Goal: Find specific page/section: Find specific page/section

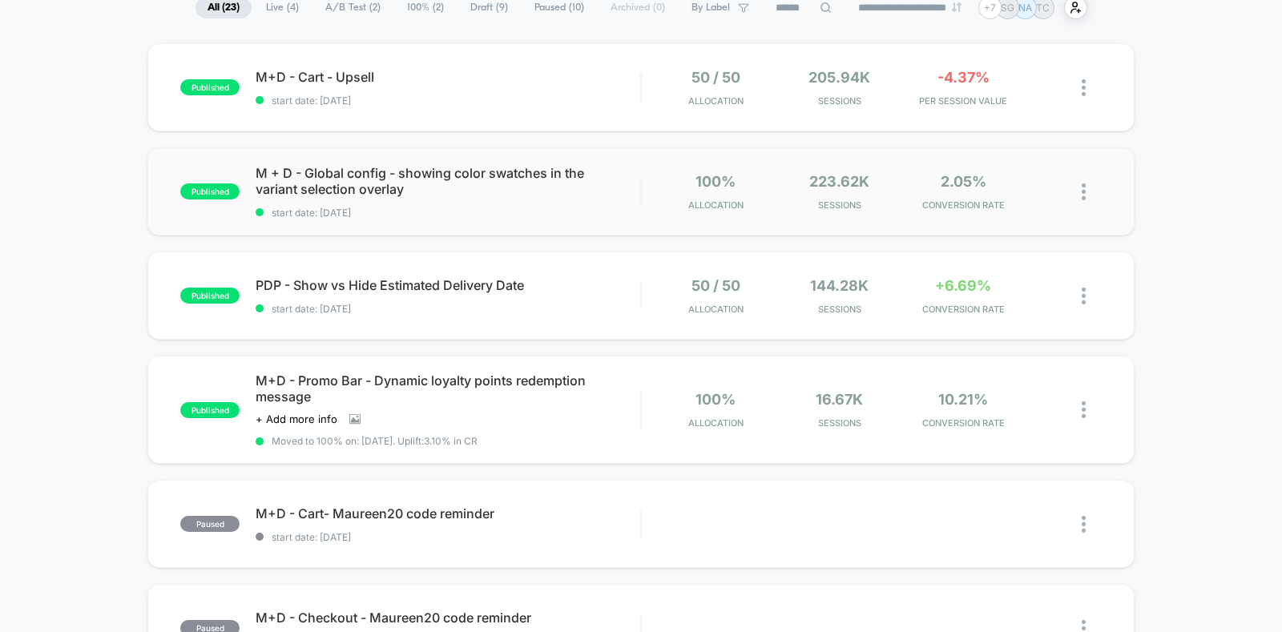
scroll to position [99, 0]
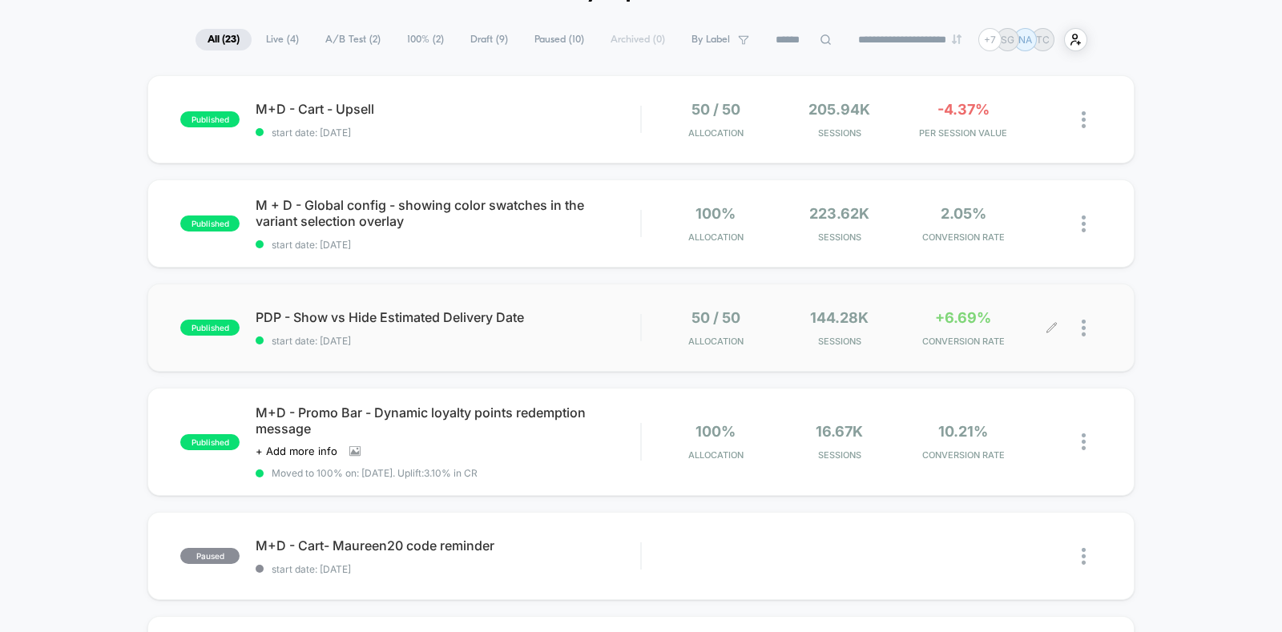
click at [1090, 326] on div at bounding box center [1092, 328] width 20 height 38
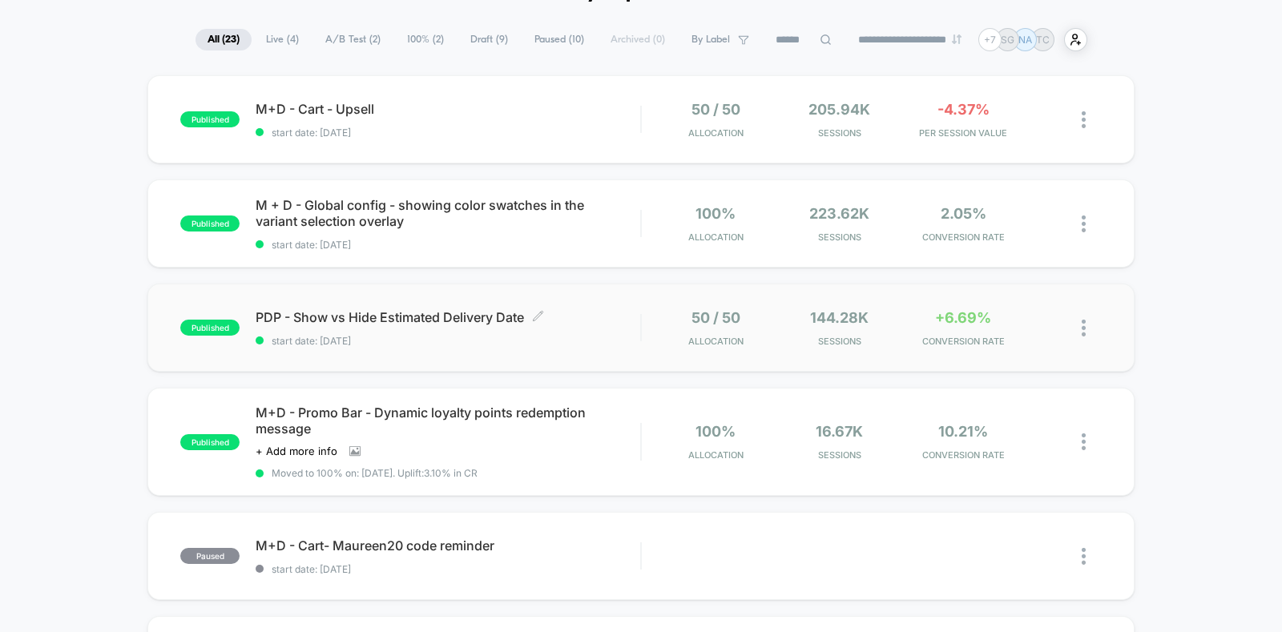
click at [429, 318] on span "PDP - Show vs Hide Estimated Delivery Date Click to edit experience details" at bounding box center [448, 317] width 385 height 16
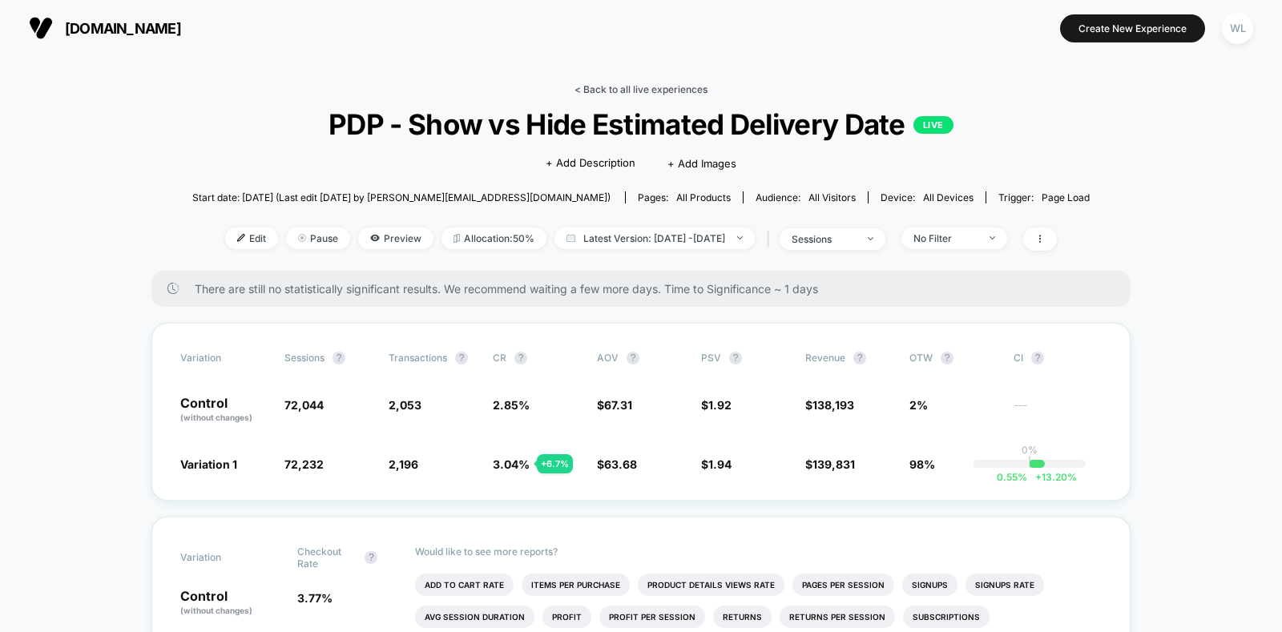
click at [597, 87] on link "< Back to all live experiences" at bounding box center [641, 89] width 133 height 12
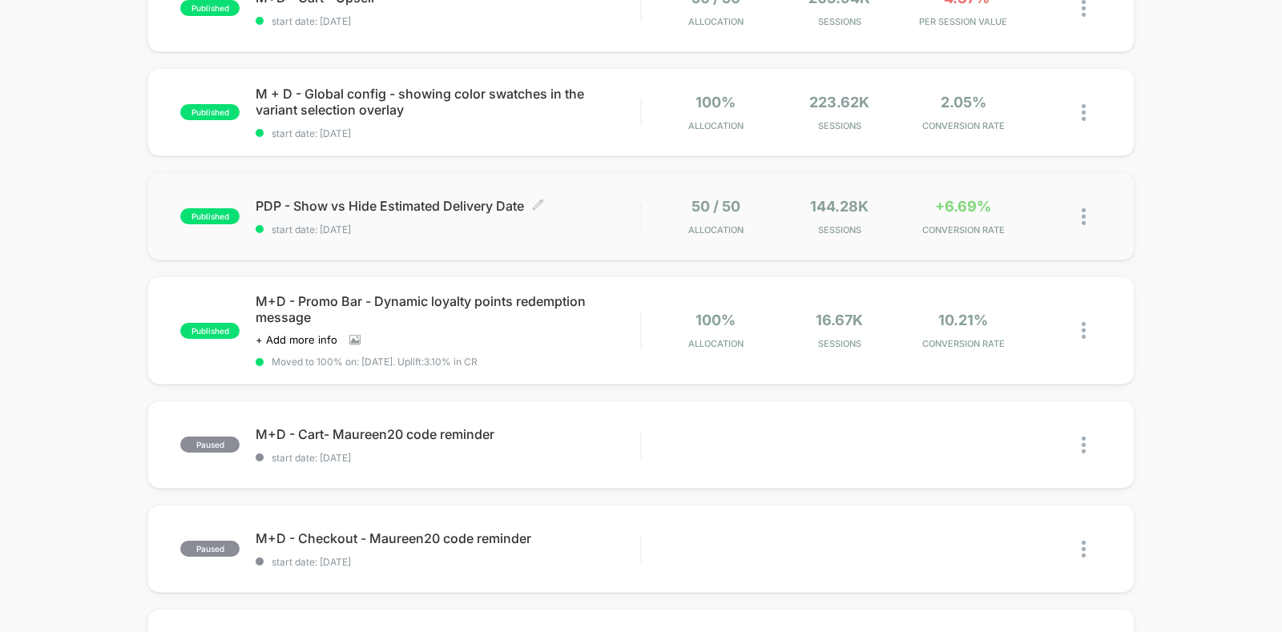
scroll to position [301, 0]
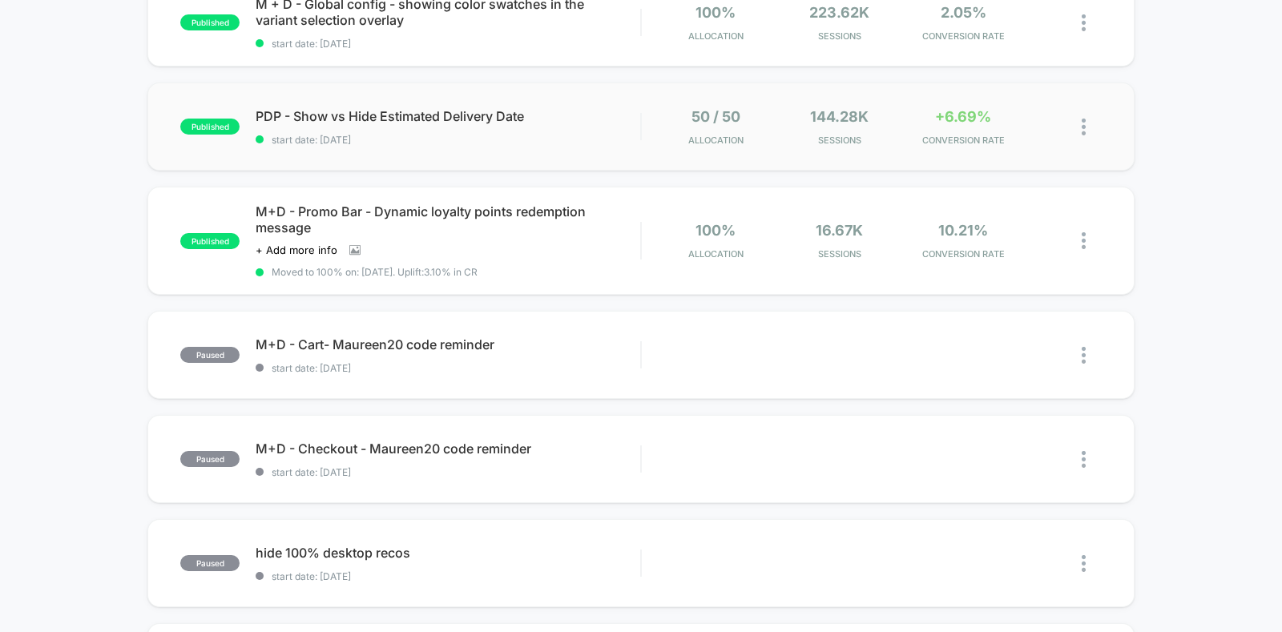
click at [1084, 130] on img at bounding box center [1084, 127] width 4 height 17
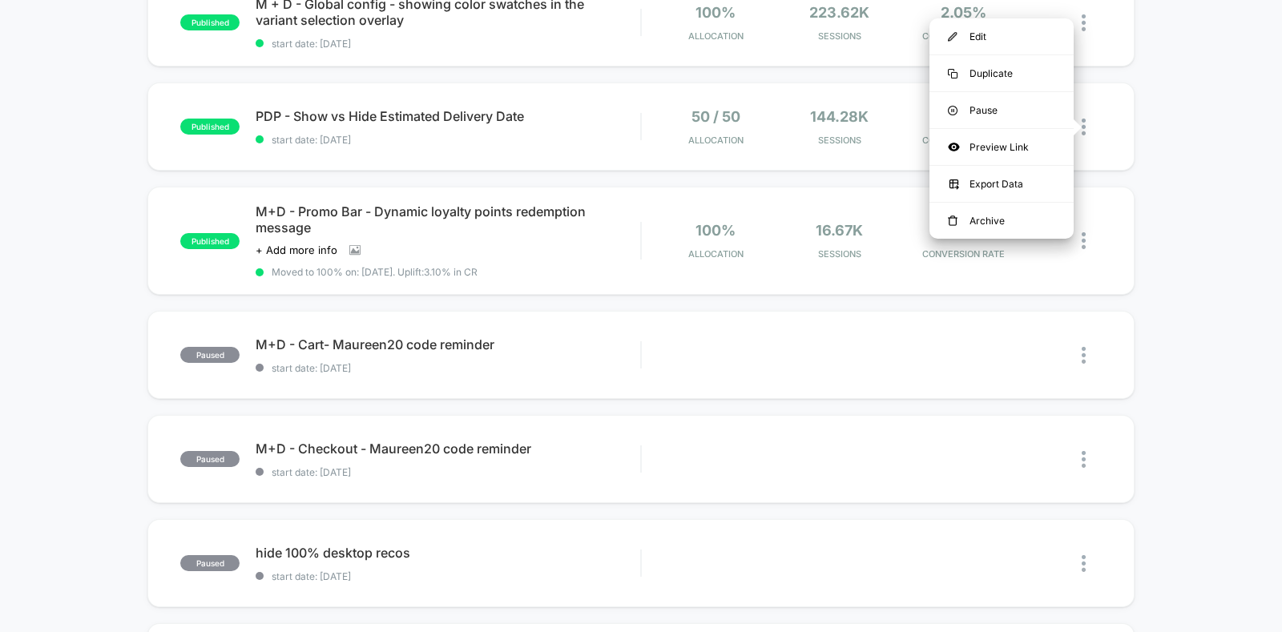
click at [1227, 206] on div "published M+D - Cart - Upsell start date: [DATE] 50 / 50 Allocation 205.94k Ses…" at bounding box center [641, 543] width 1282 height 1338
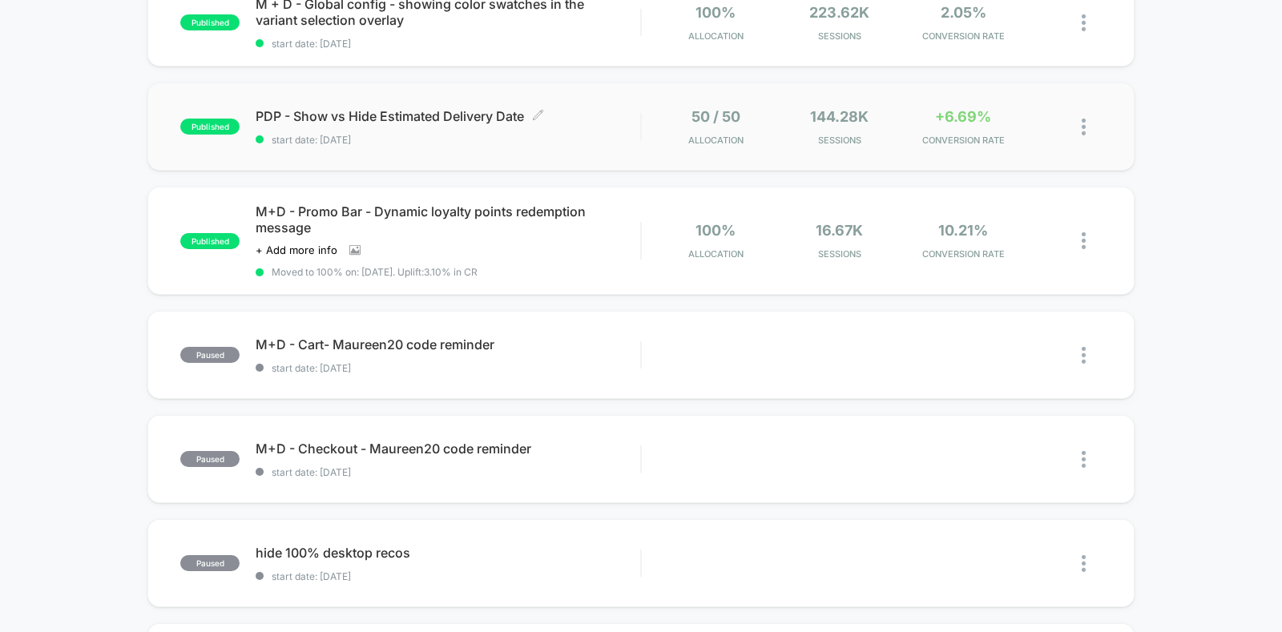
click at [377, 112] on span "PDP - Show vs Hide Estimated Delivery Date Click to edit experience details" at bounding box center [448, 116] width 385 height 16
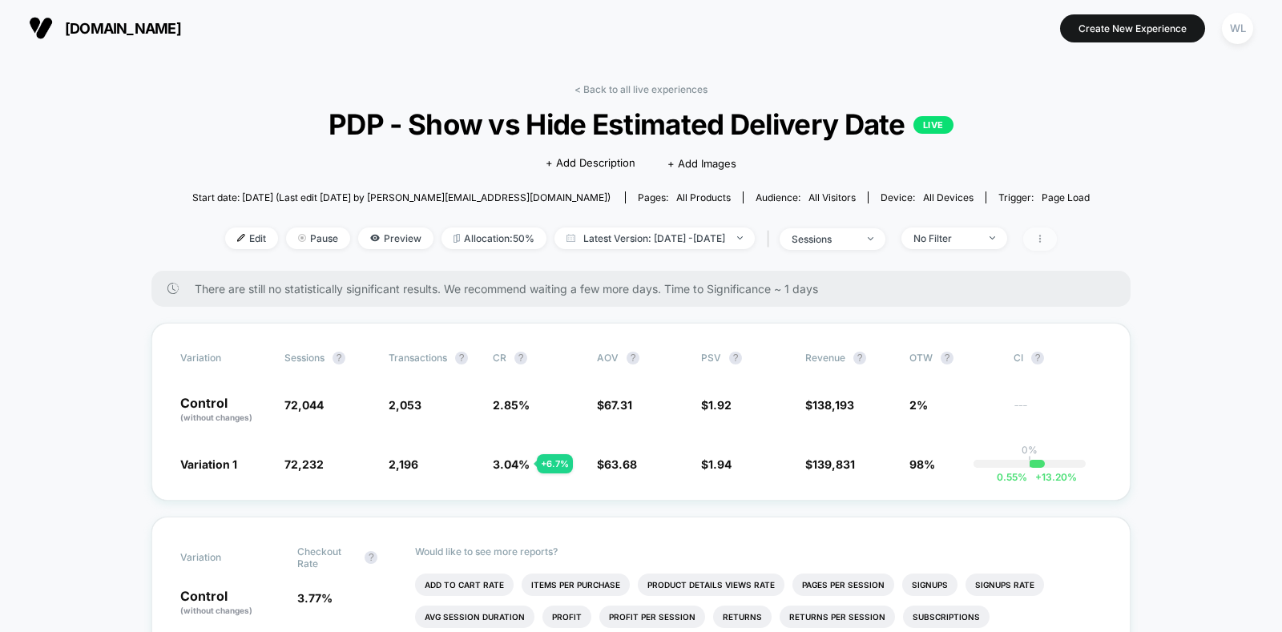
click at [1041, 235] on icon at bounding box center [1040, 239] width 2 height 8
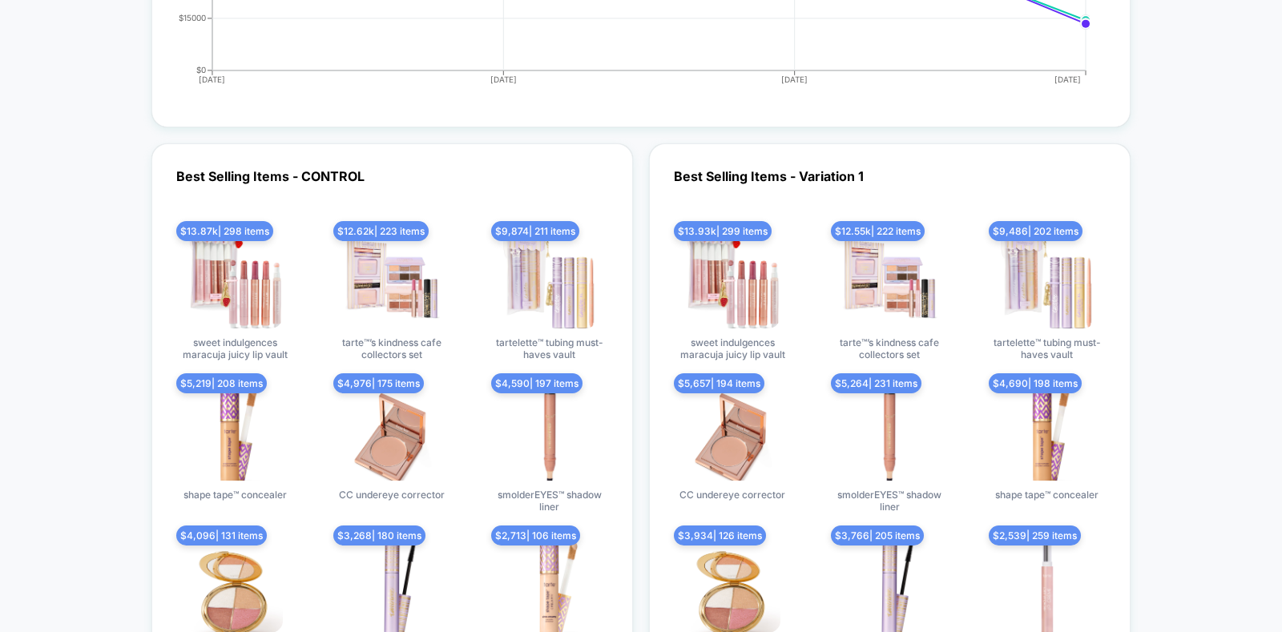
scroll to position [2560, 0]
